Goal: Transaction & Acquisition: Book appointment/travel/reservation

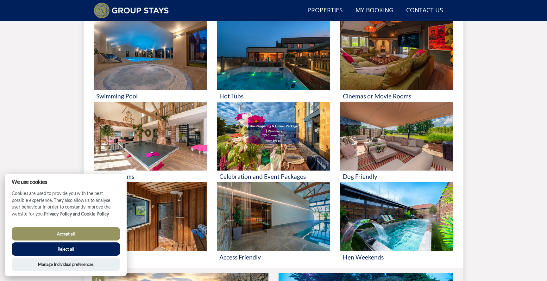
scroll to position [269, 0]
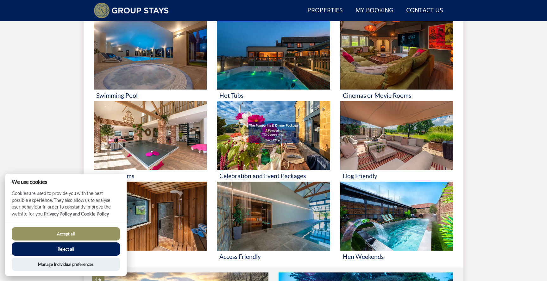
click at [70, 231] on button "Accept all" at bounding box center [66, 233] width 108 height 13
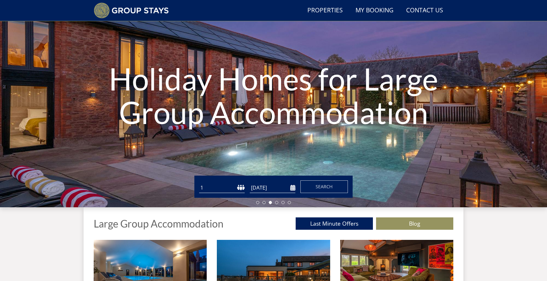
scroll to position [49, 0]
select select "30"
click at [294, 189] on input "[DATE]" at bounding box center [273, 188] width 46 height 10
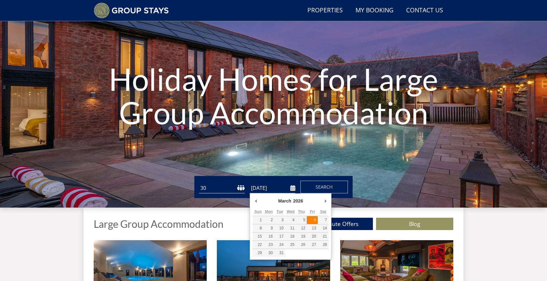
type input "[DATE]"
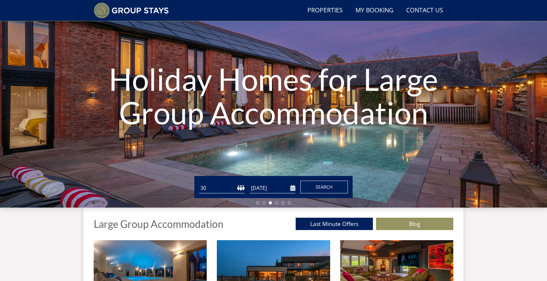
click at [318, 187] on span "Search" at bounding box center [324, 187] width 17 height 6
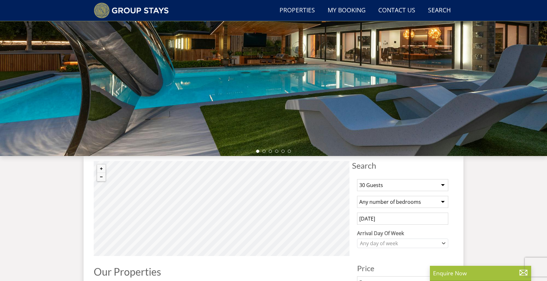
scroll to position [103, 0]
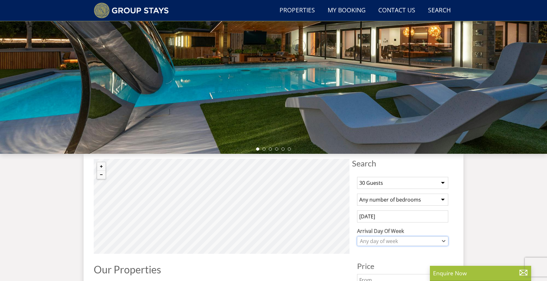
click at [414, 242] on div "Any day of week" at bounding box center [400, 241] width 82 height 7
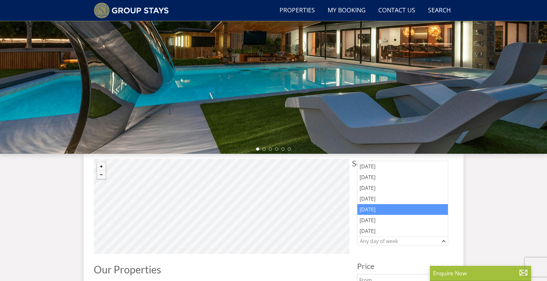
click at [374, 210] on div "[DATE]" at bounding box center [403, 209] width 91 height 11
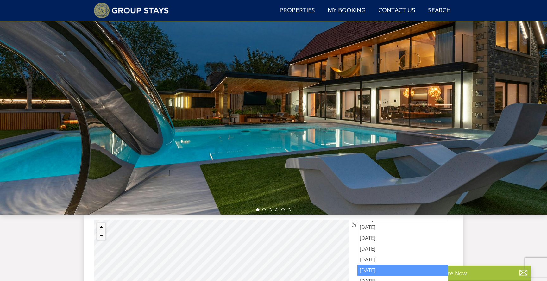
scroll to position [42, 0]
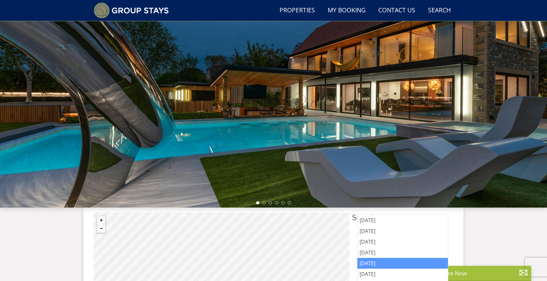
select select "30"
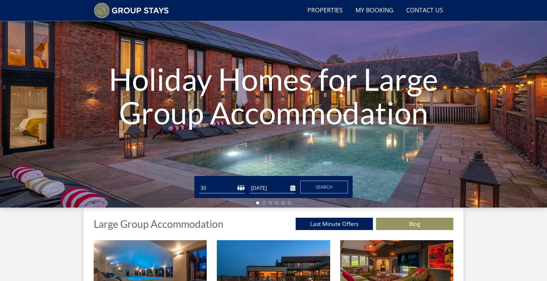
scroll to position [0, 2099]
